Goal: Task Accomplishment & Management: Use online tool/utility

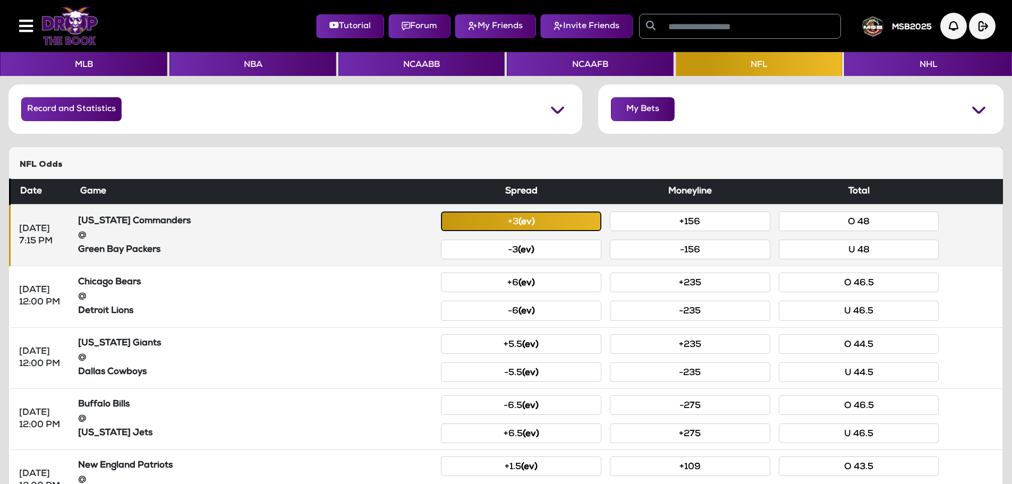
click at [561, 225] on button "+3 (ev)" at bounding box center [521, 221] width 160 height 20
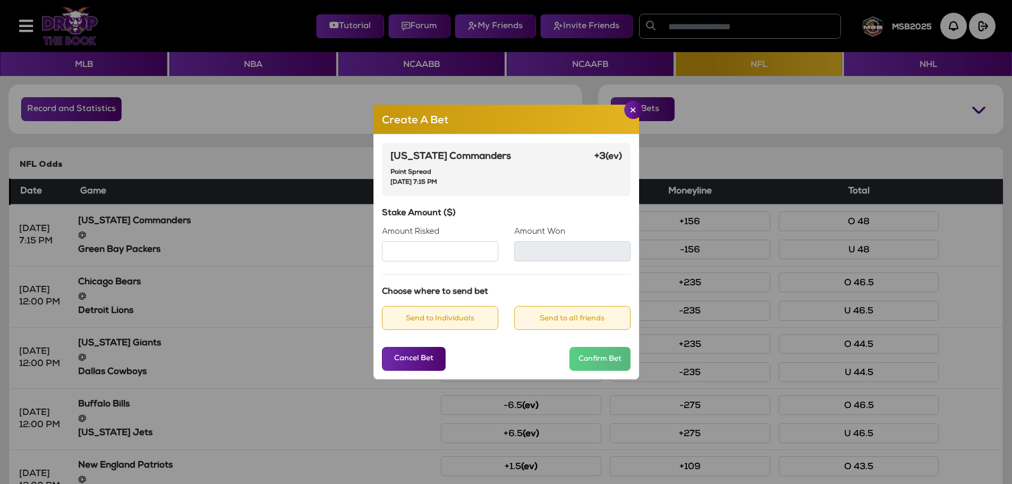
click at [455, 256] on input "Amount Risked" at bounding box center [440, 251] width 116 height 20
type input "***"
click at [506, 178] on div "[US_STATE] Commanders Point Spread [DATE] 7:15 PM" at bounding box center [450, 169] width 121 height 36
click at [459, 321] on button "Send to Individuals" at bounding box center [440, 318] width 116 height 24
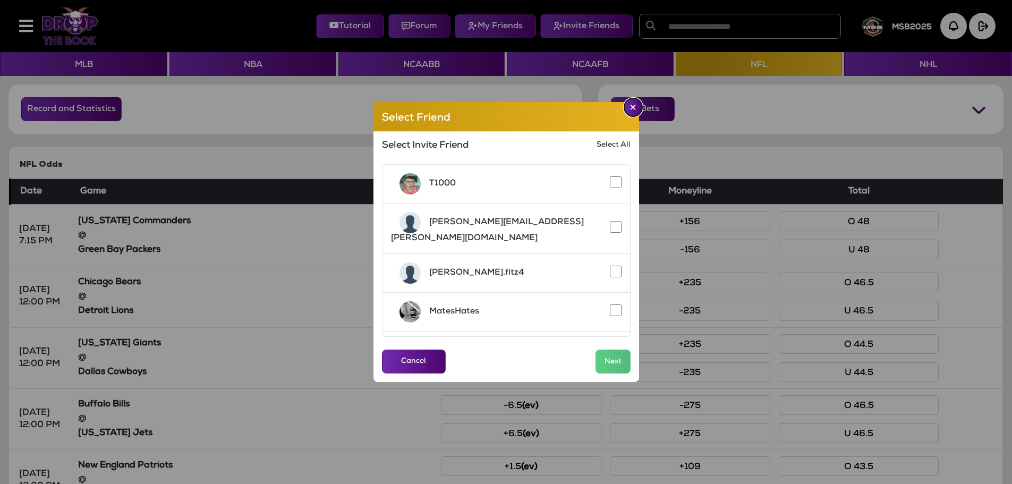
click at [631, 108] on img "Close" at bounding box center [633, 107] width 6 height 5
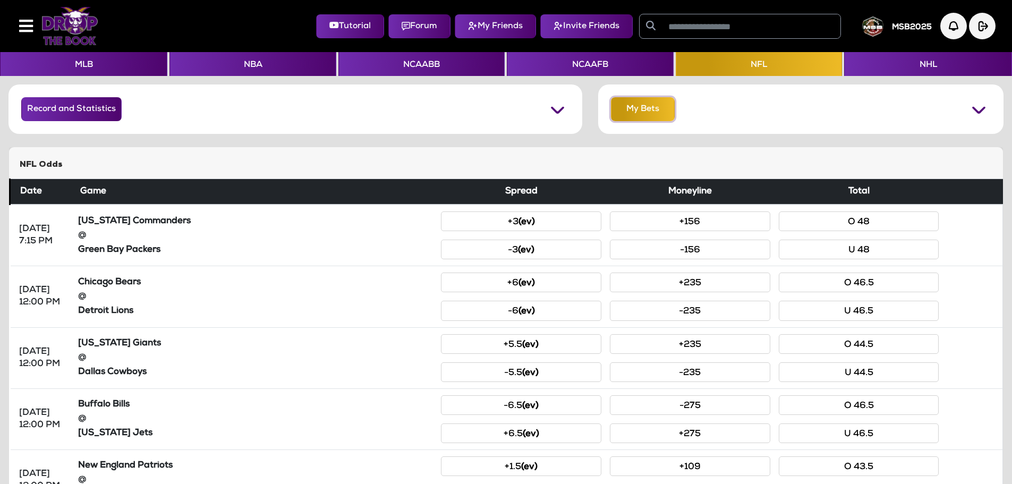
click at [625, 105] on button "My Bets" at bounding box center [643, 109] width 64 height 24
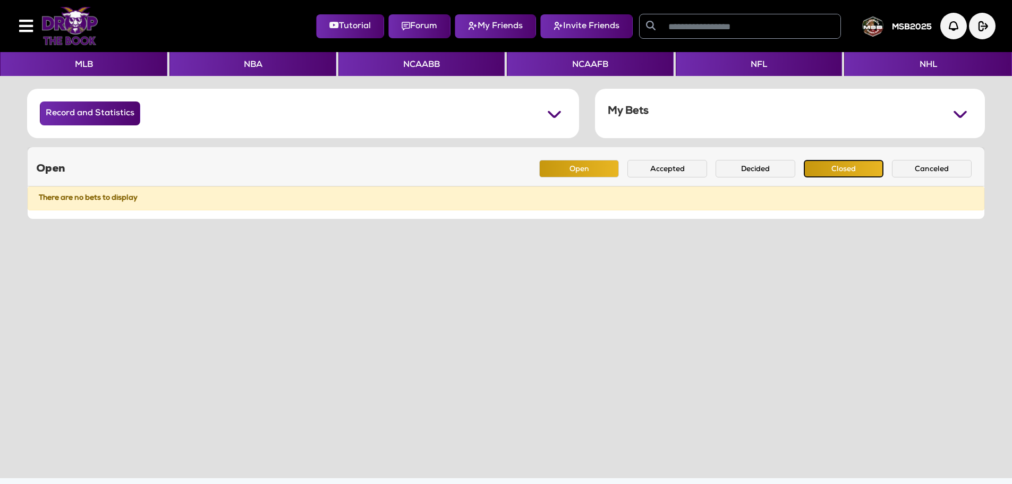
click at [811, 167] on button "Closed" at bounding box center [844, 169] width 80 height 18
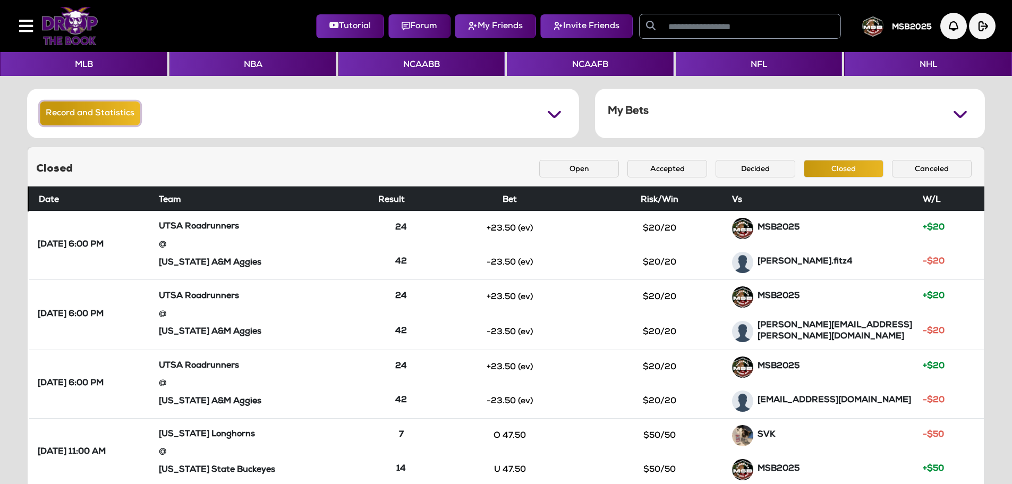
click at [55, 113] on button "Record and Statistics" at bounding box center [90, 113] width 100 height 24
